Goal: Information Seeking & Learning: Compare options

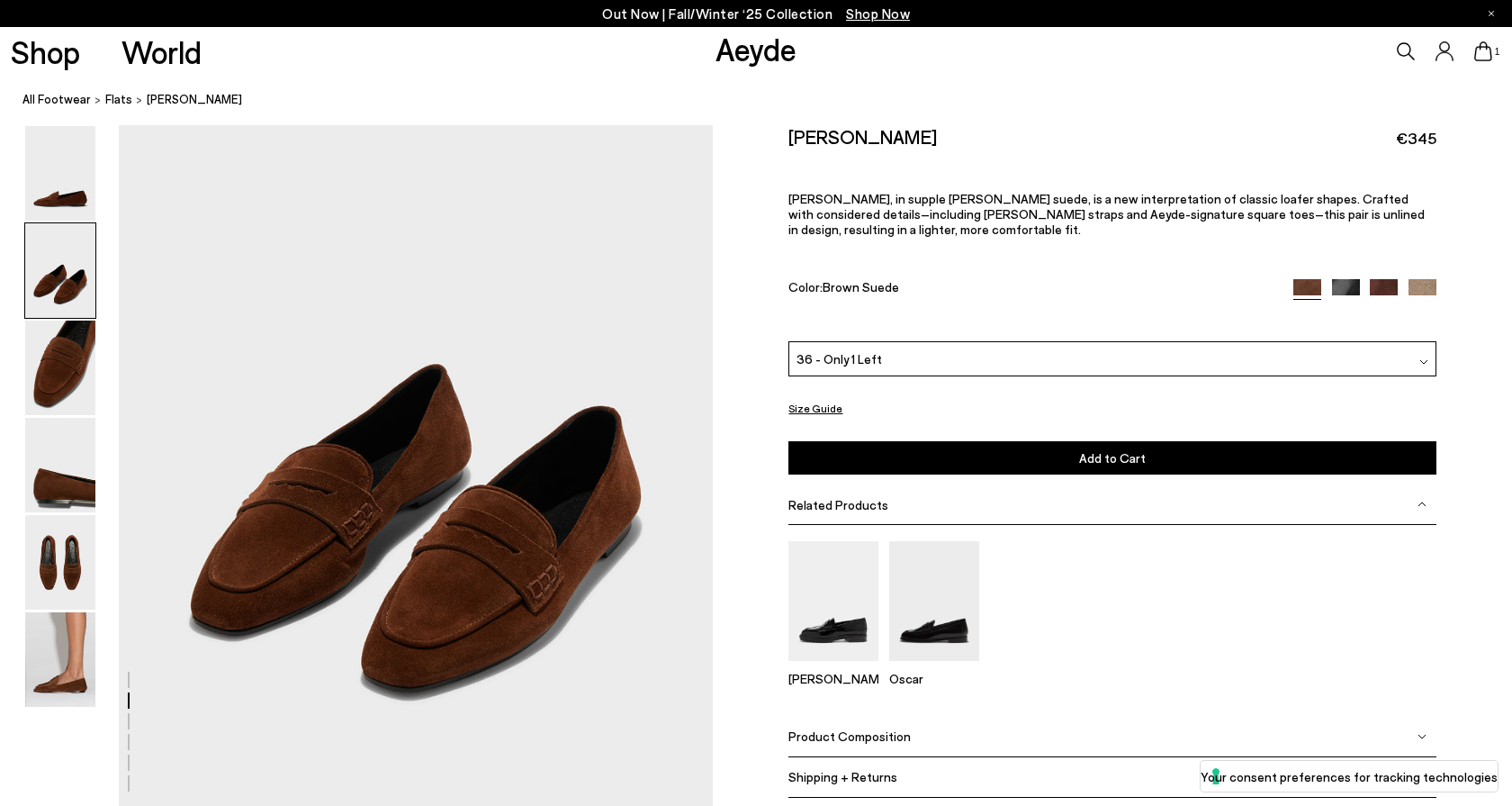
scroll to position [775, 0]
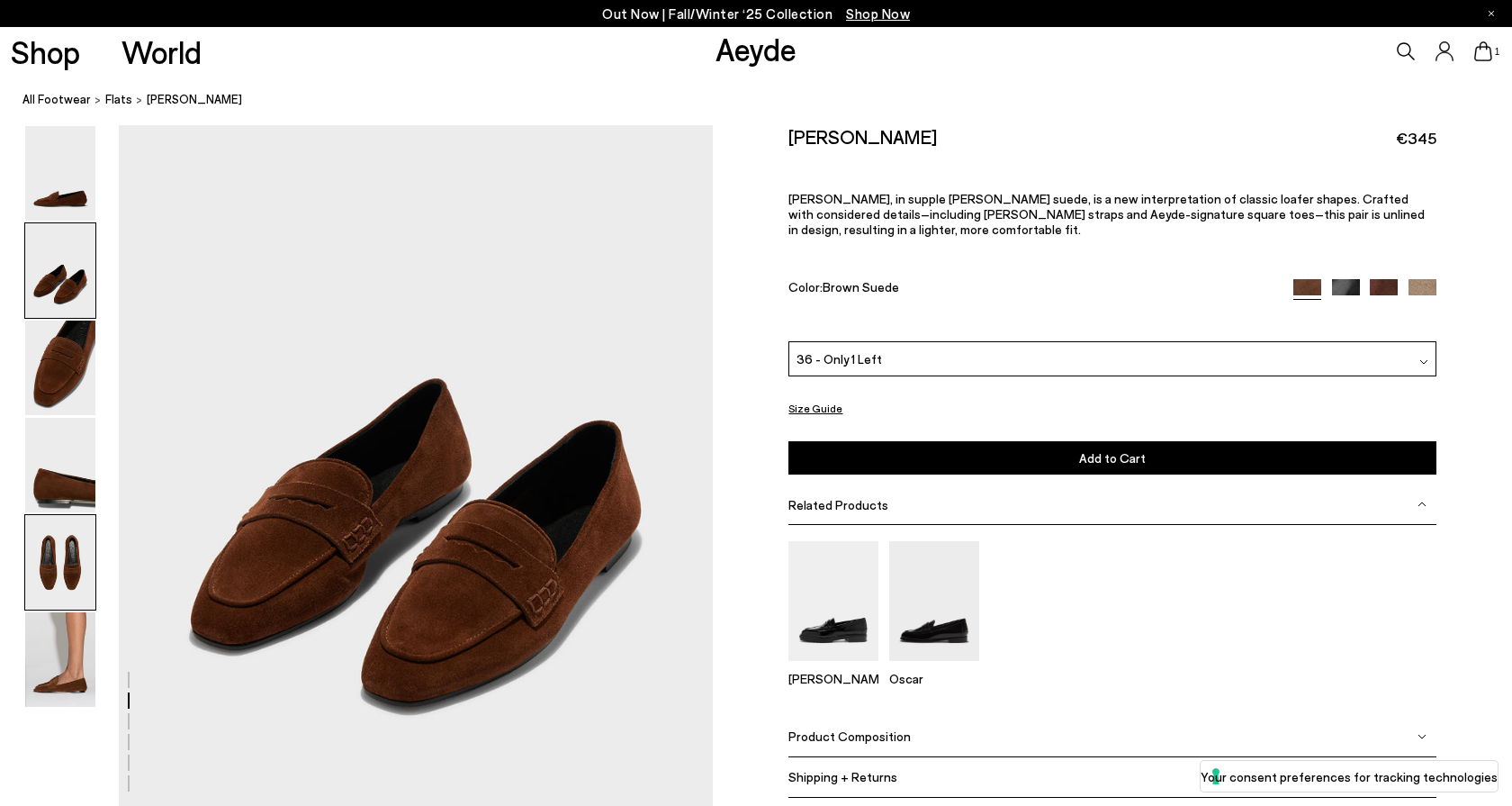
click at [50, 569] on img at bounding box center [59, 562] width 70 height 94
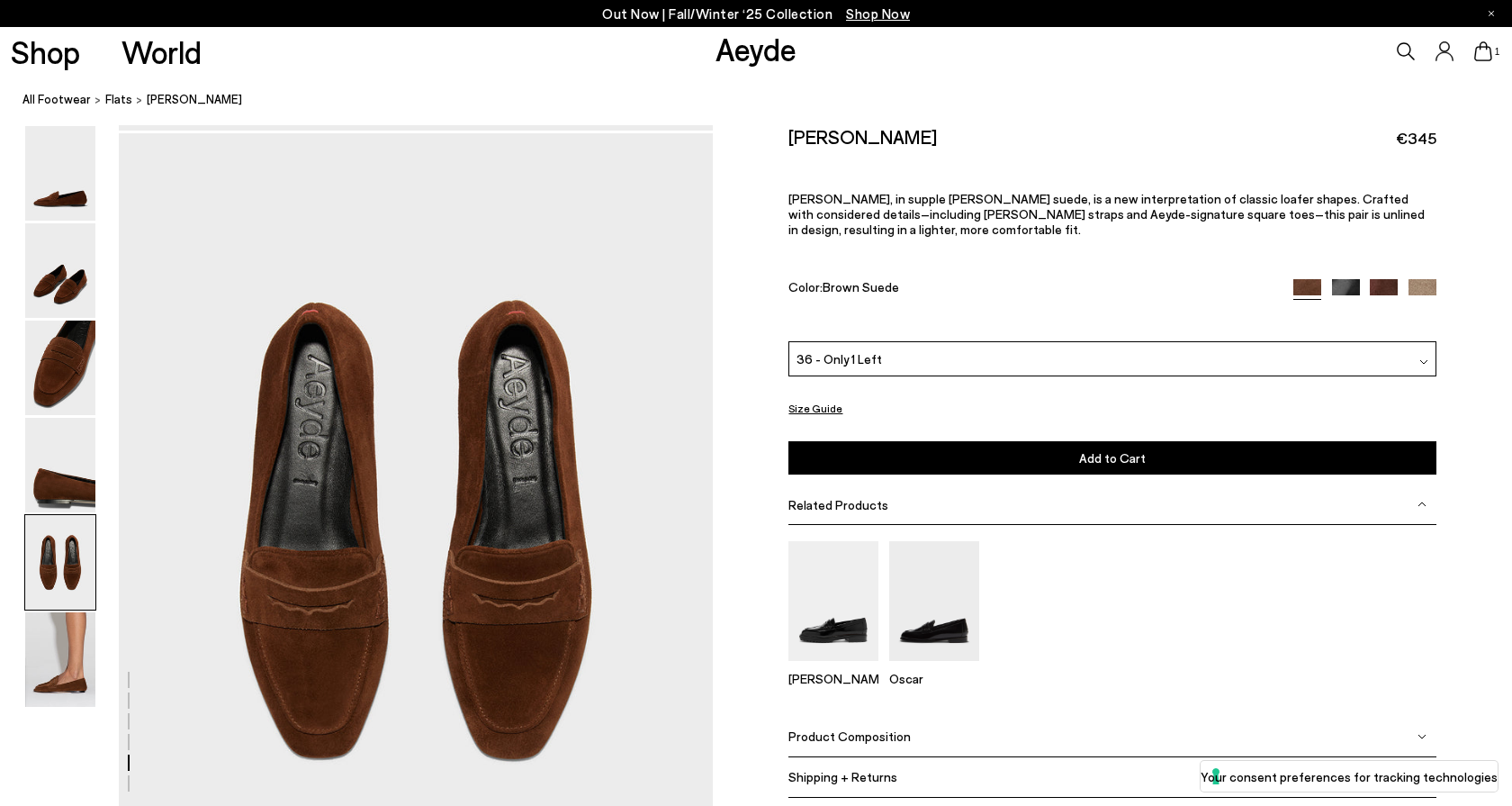
scroll to position [3071, 0]
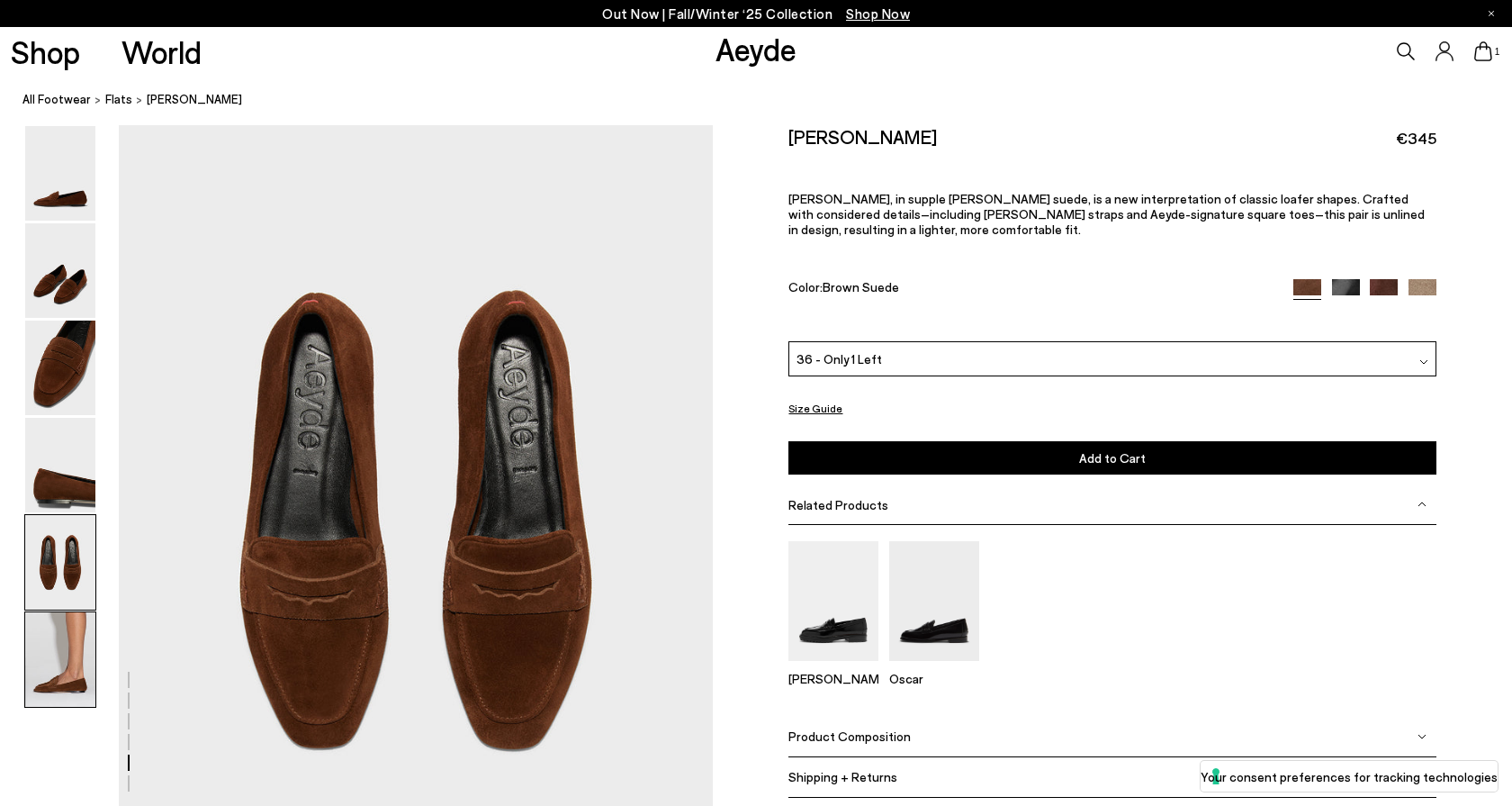
click at [59, 645] on img at bounding box center [59, 659] width 70 height 94
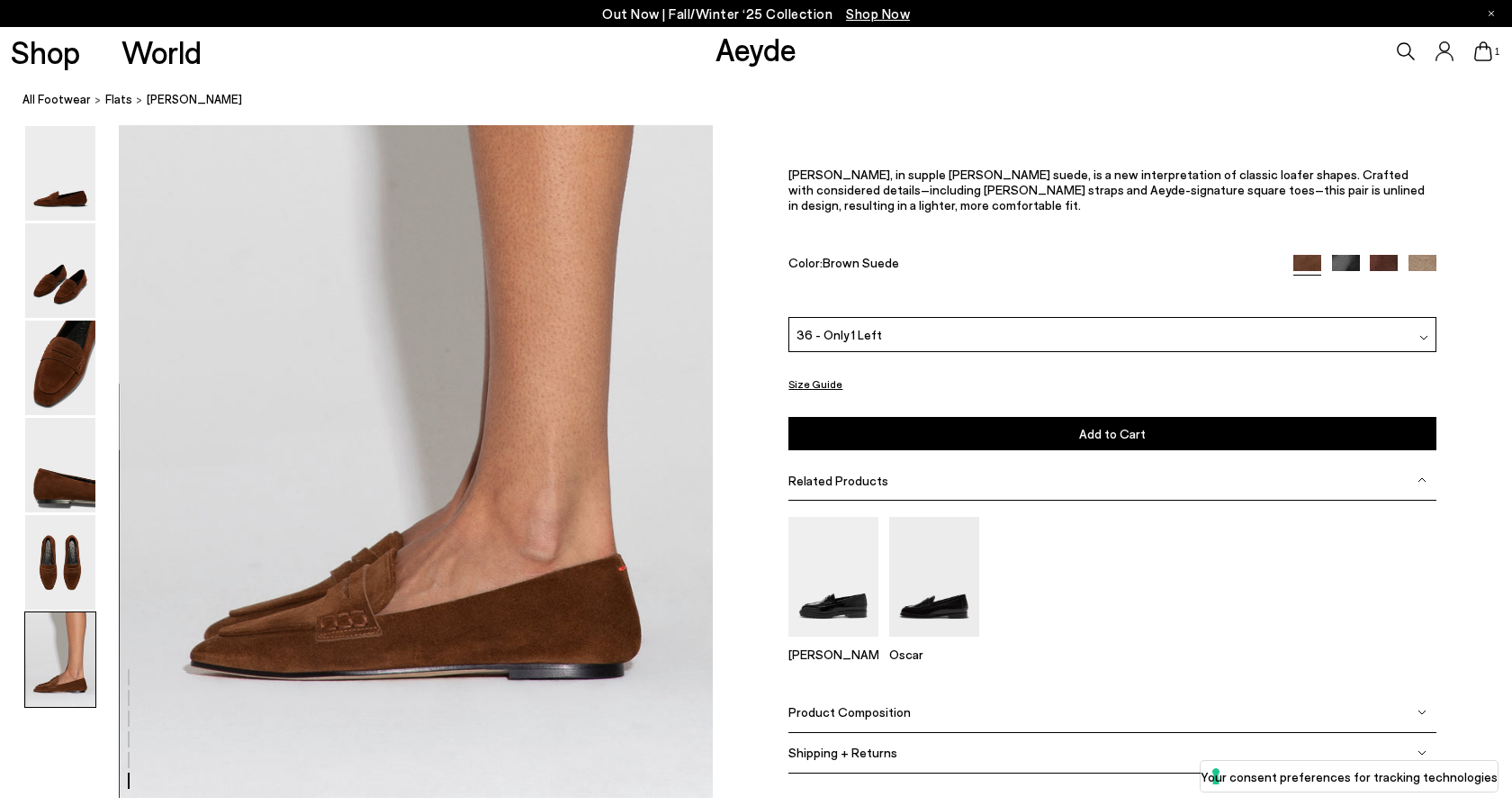
scroll to position [3990, 0]
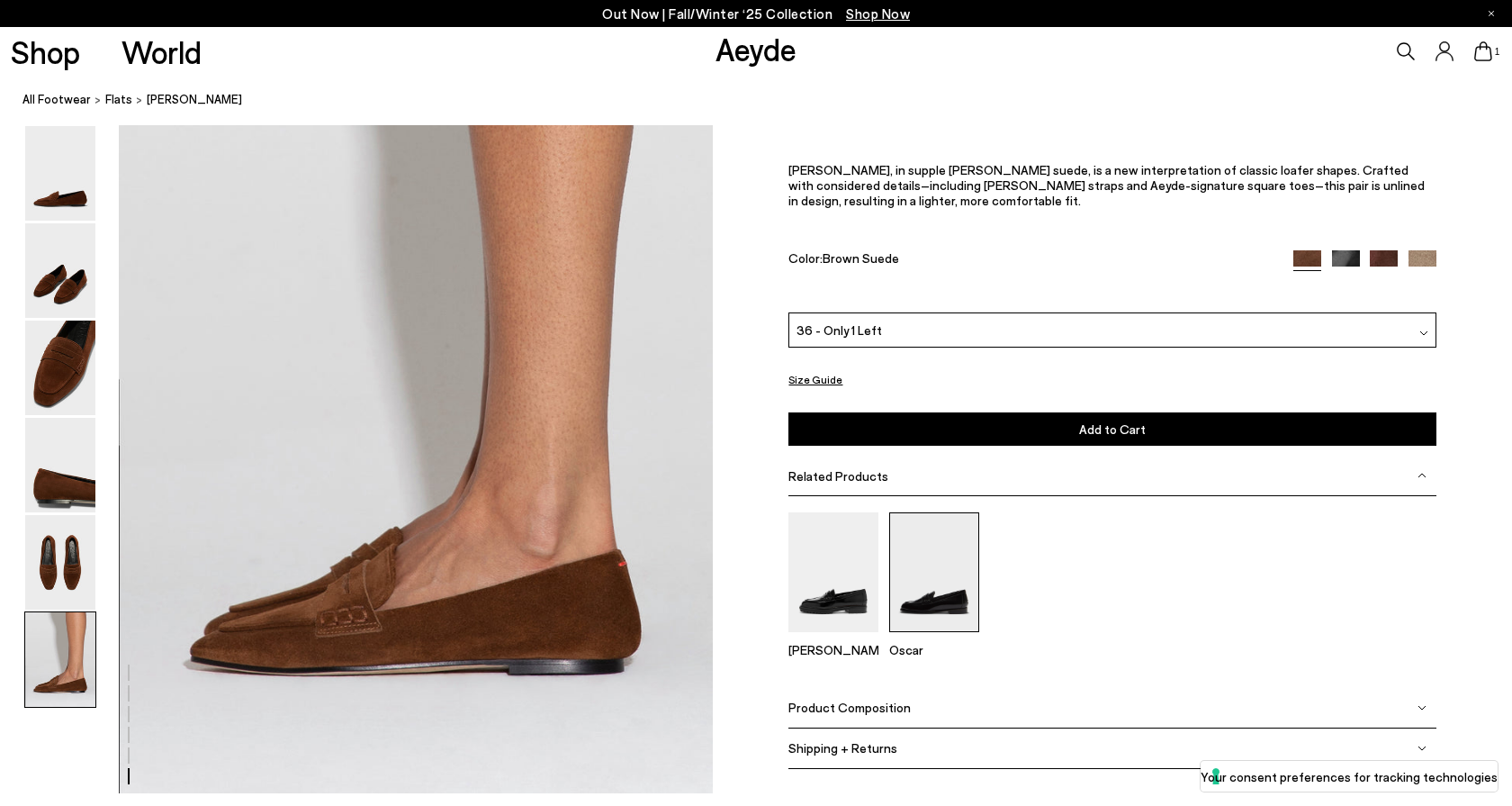
click at [923, 577] on img at bounding box center [934, 572] width 90 height 120
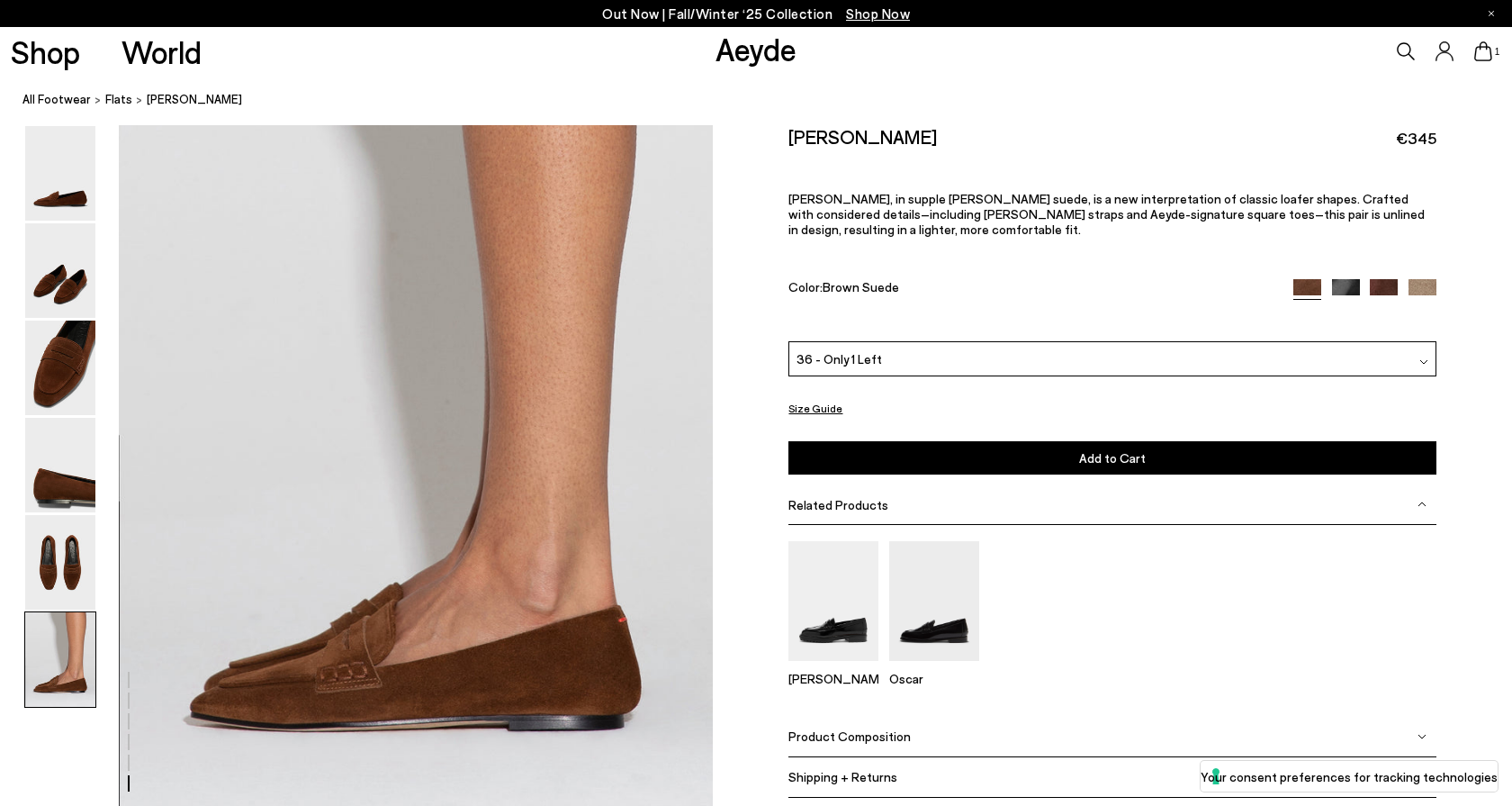
scroll to position [3926, 0]
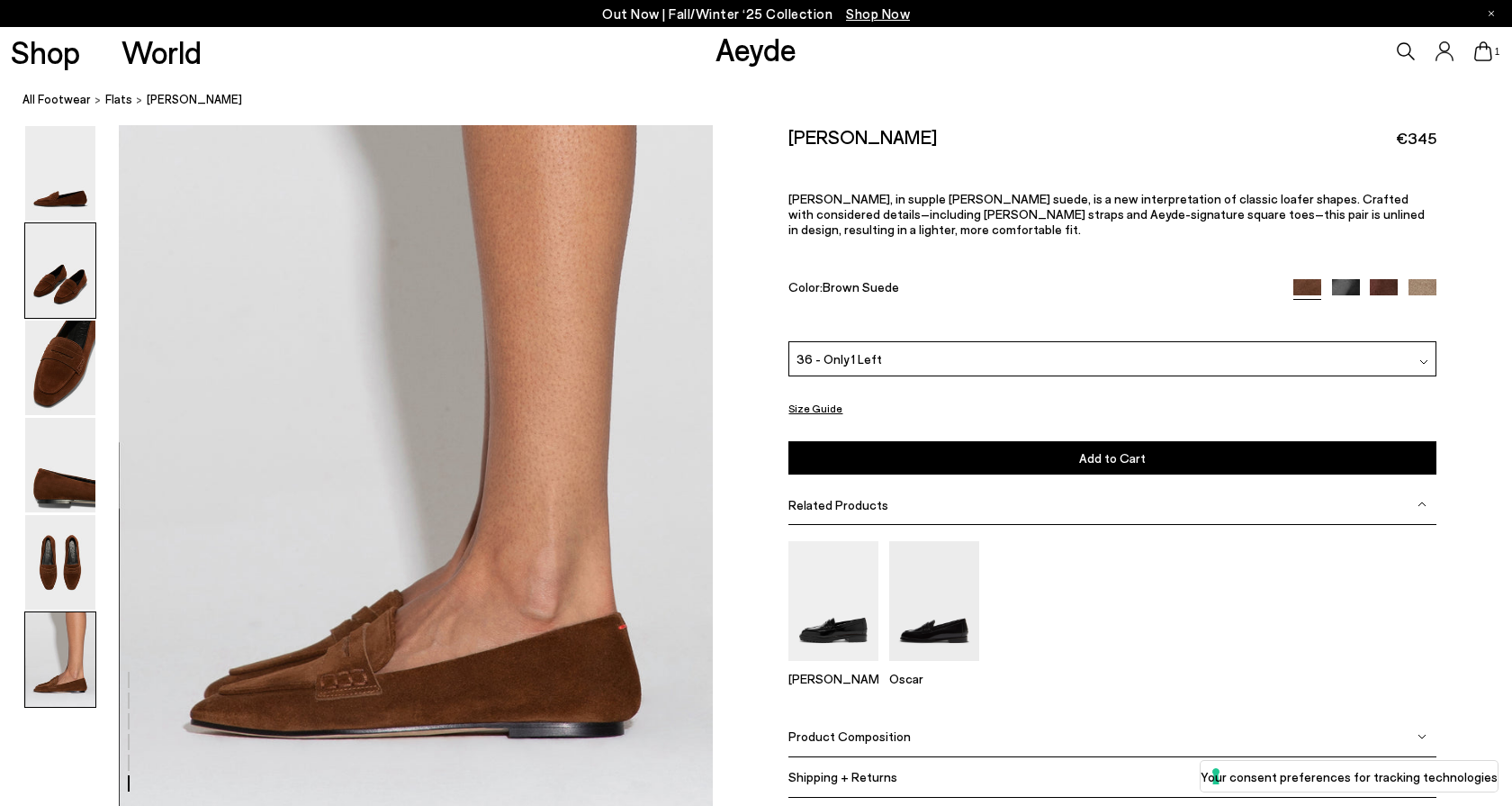
click at [66, 284] on img at bounding box center [59, 271] width 70 height 94
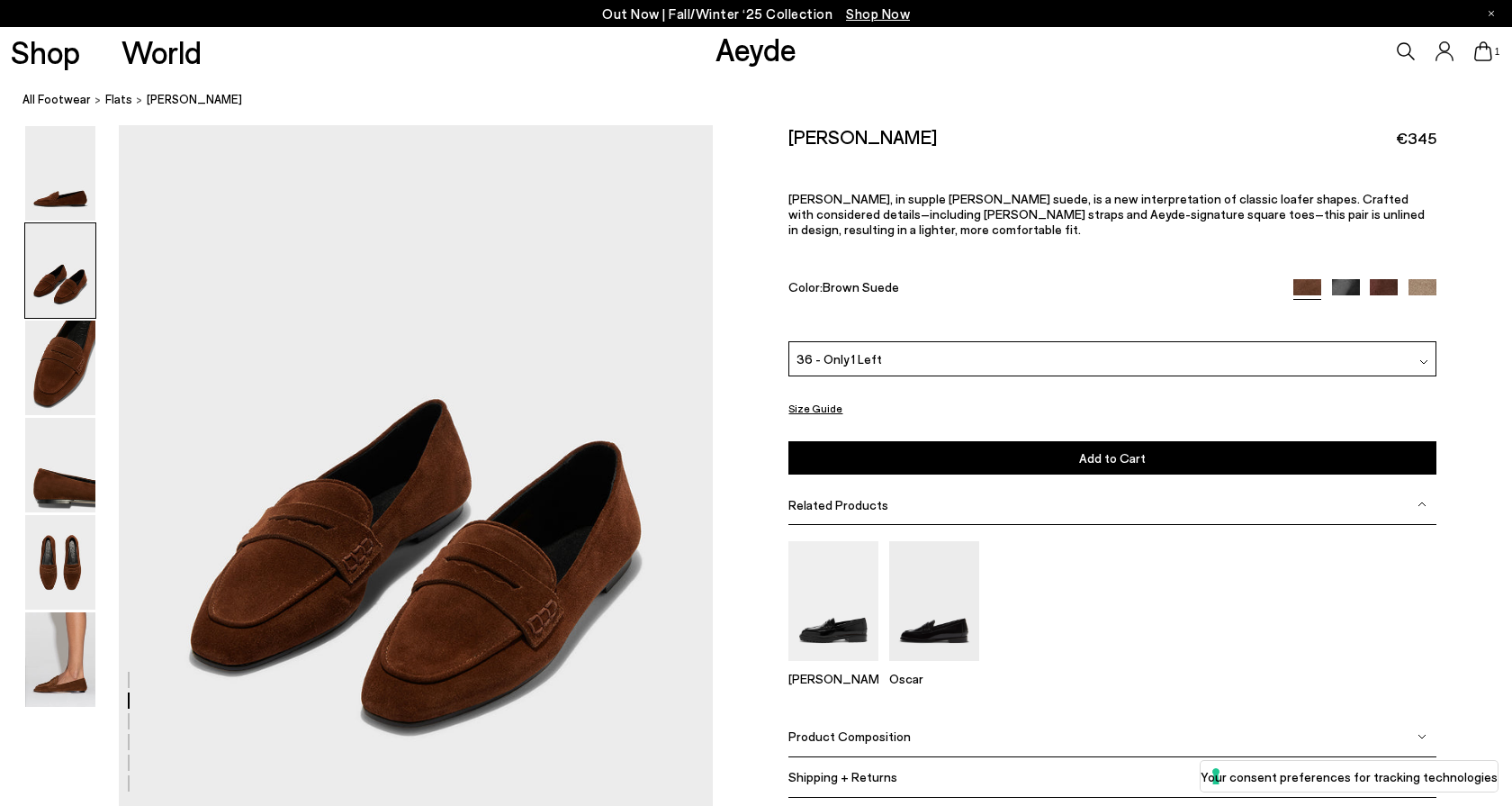
scroll to position [767, 0]
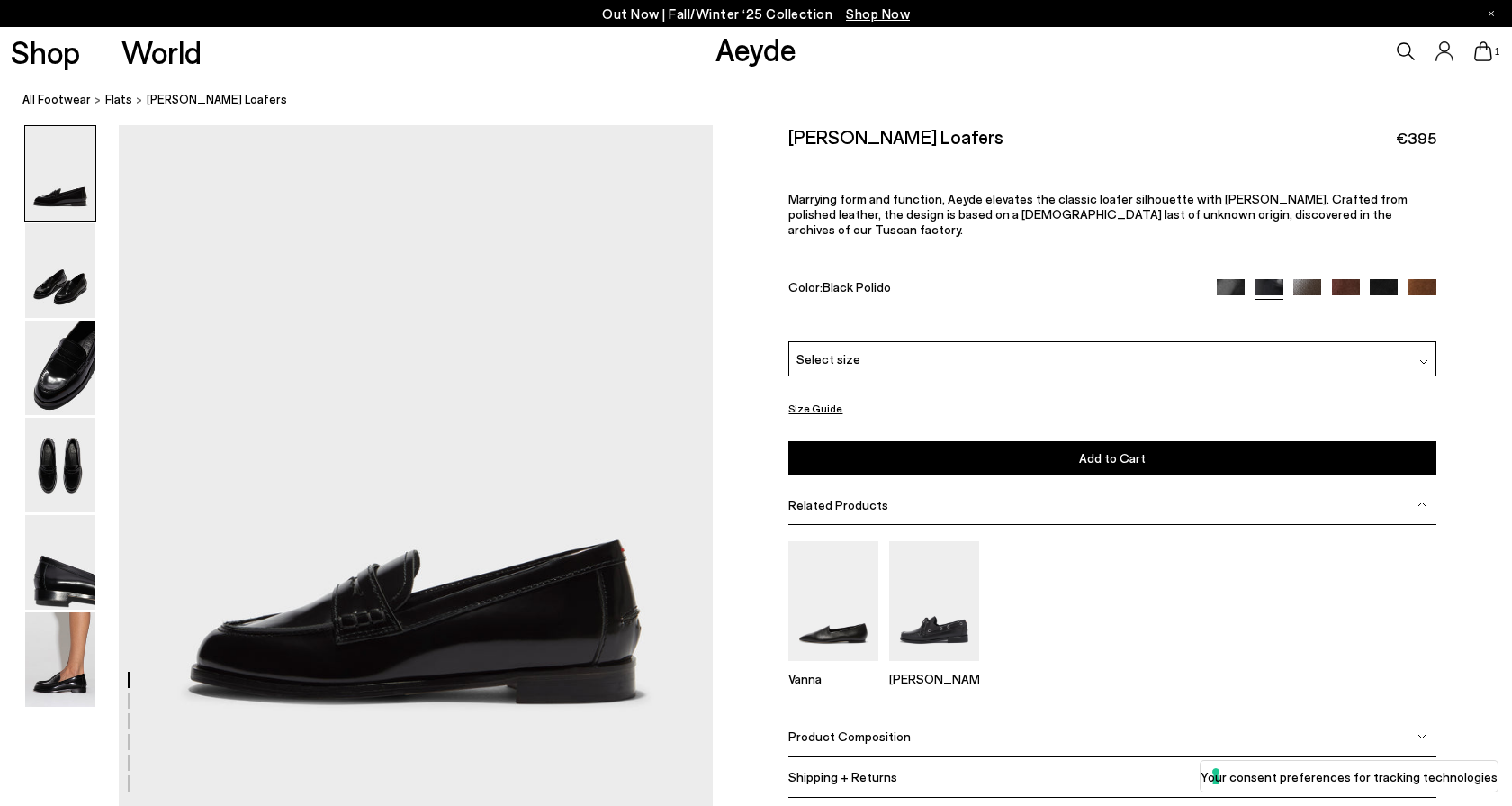
click at [1430, 279] on img at bounding box center [1422, 293] width 28 height 28
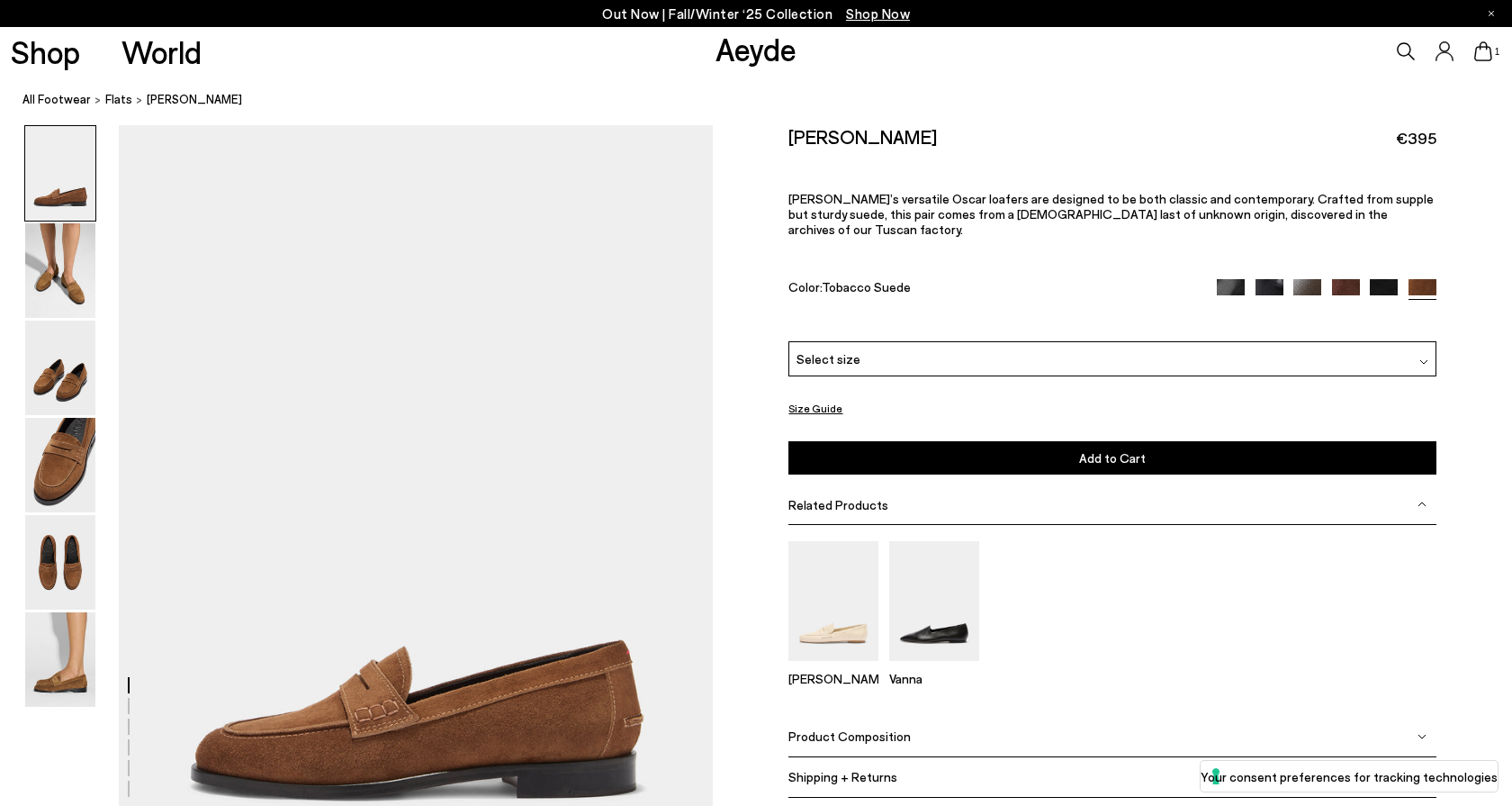
click at [1345, 279] on img at bounding box center [1345, 293] width 28 height 28
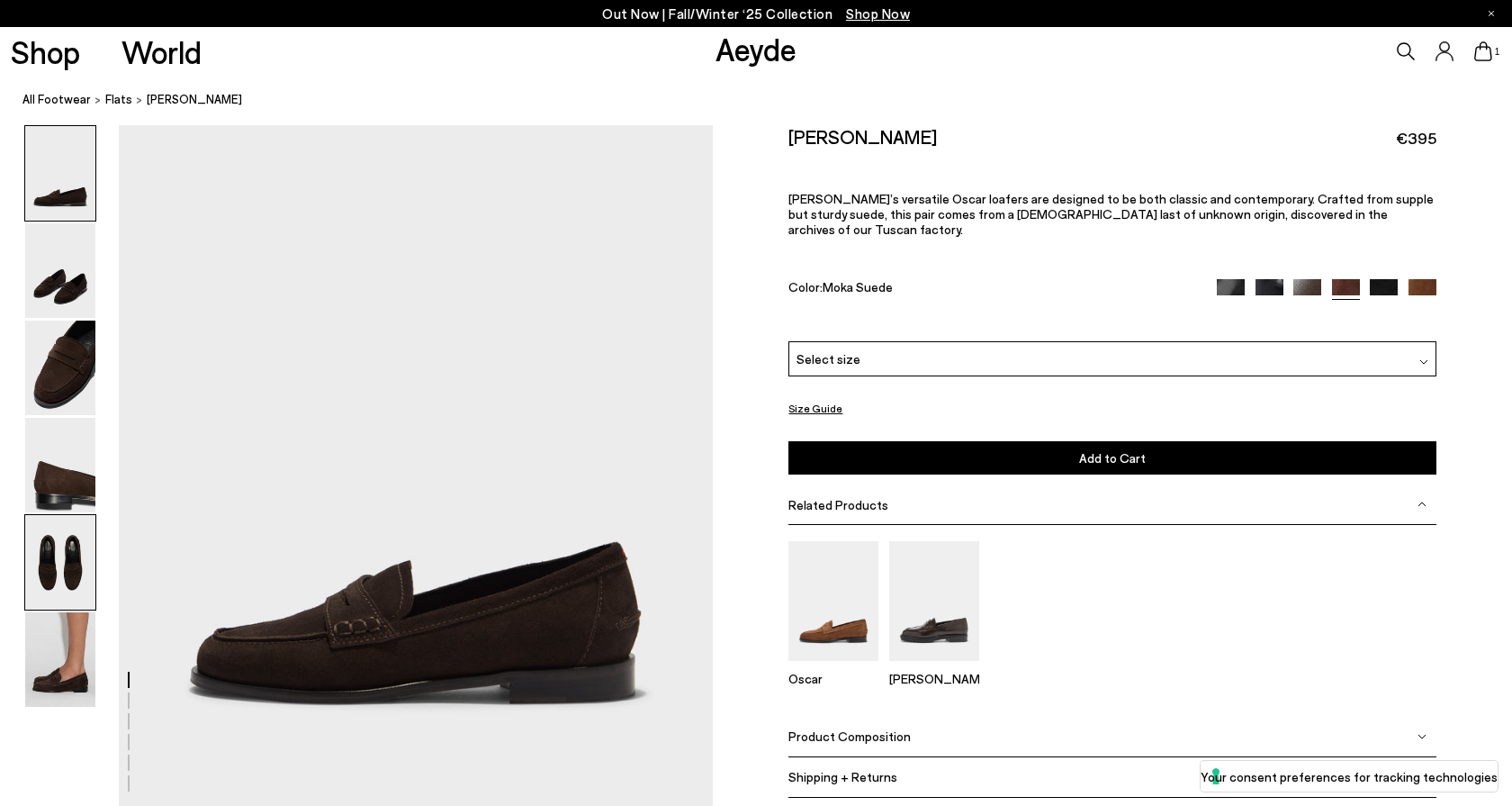
click at [51, 568] on img at bounding box center [59, 562] width 70 height 94
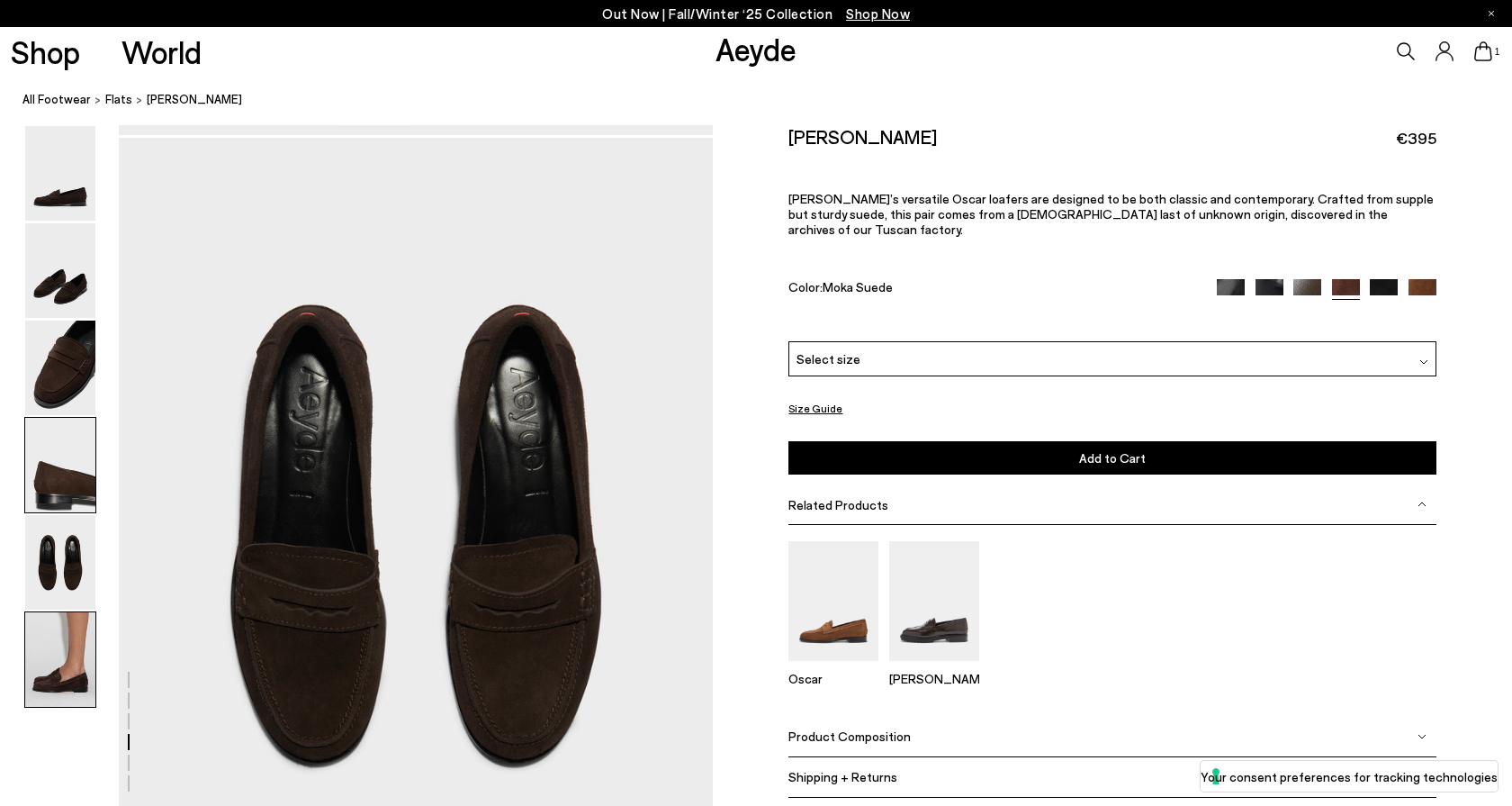
scroll to position [3071, 0]
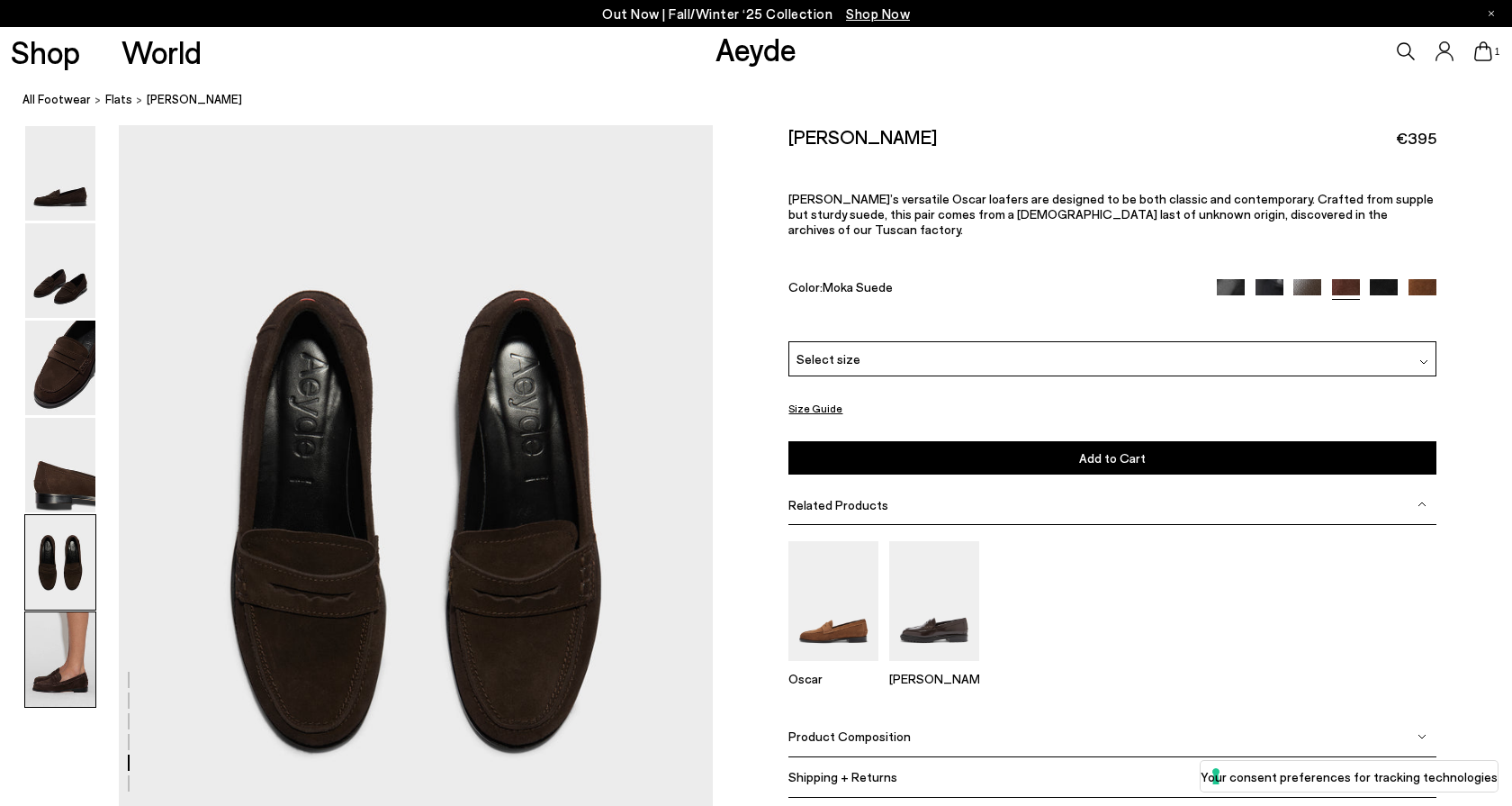
click at [50, 671] on img at bounding box center [59, 659] width 70 height 94
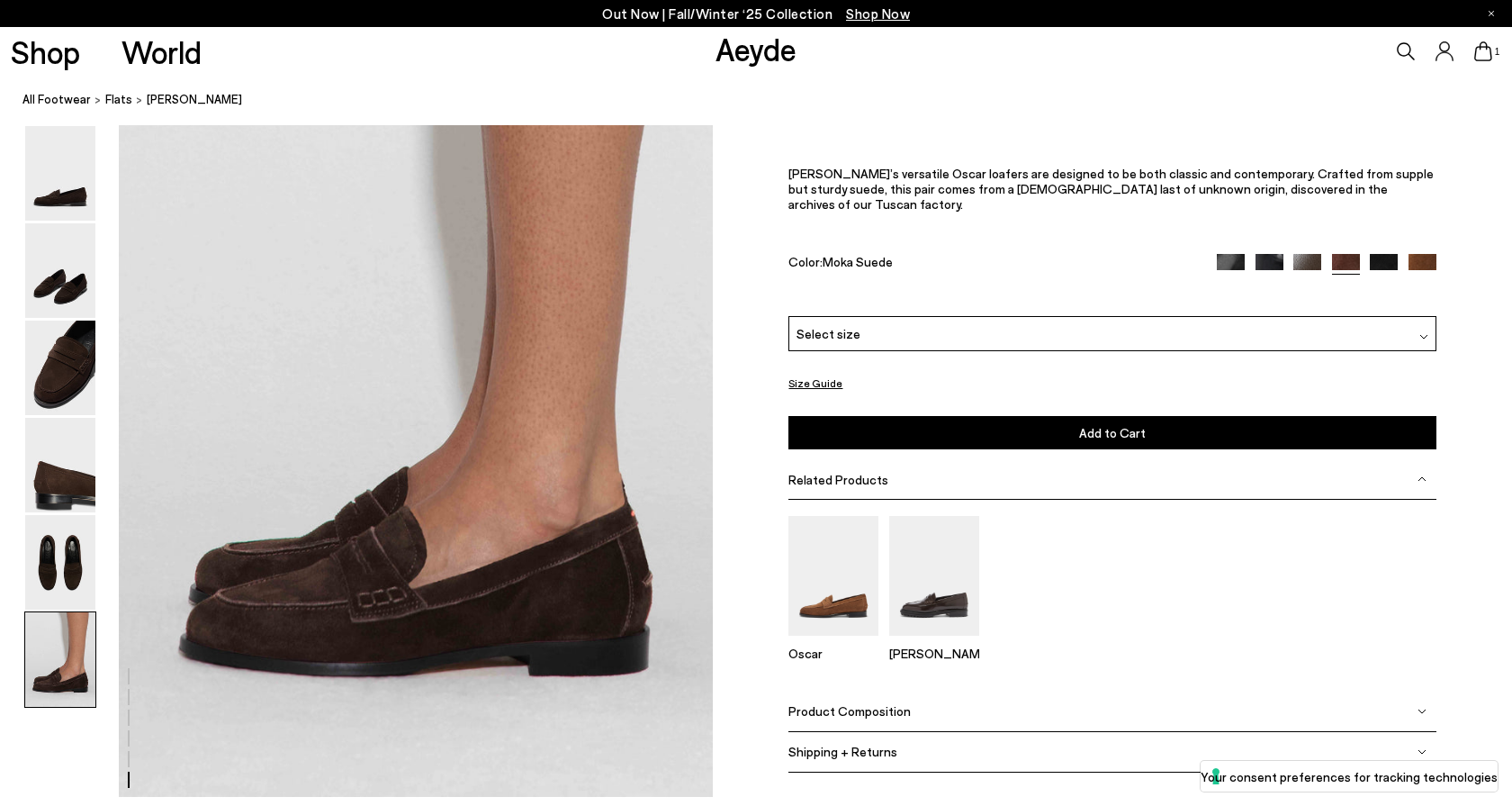
scroll to position [3990, 0]
